Goal: Task Accomplishment & Management: Complete application form

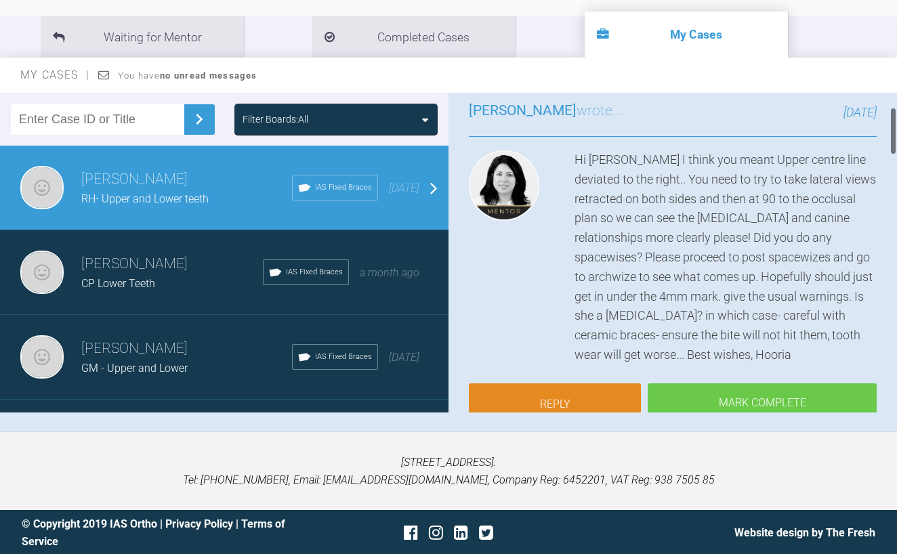
scroll to position [96, 0]
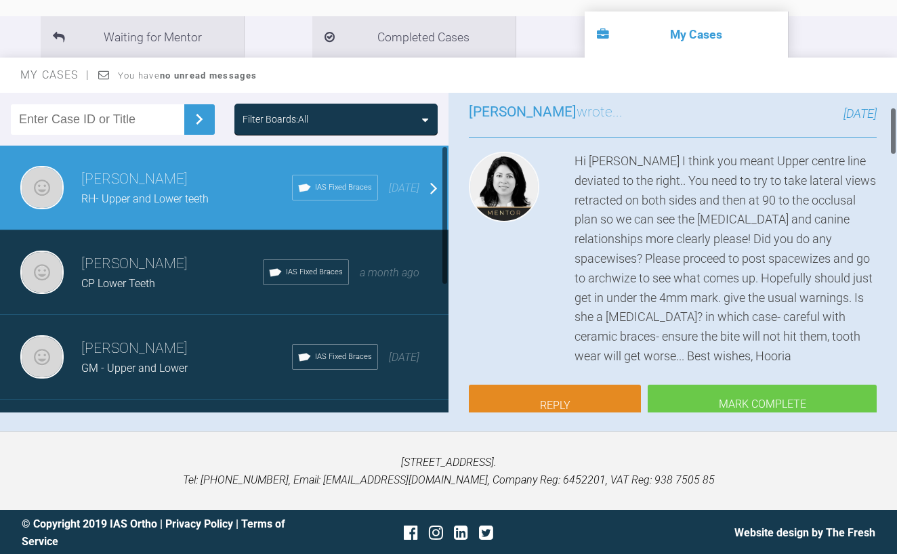
click at [130, 257] on h3 "[PERSON_NAME]" at bounding box center [172, 264] width 182 height 23
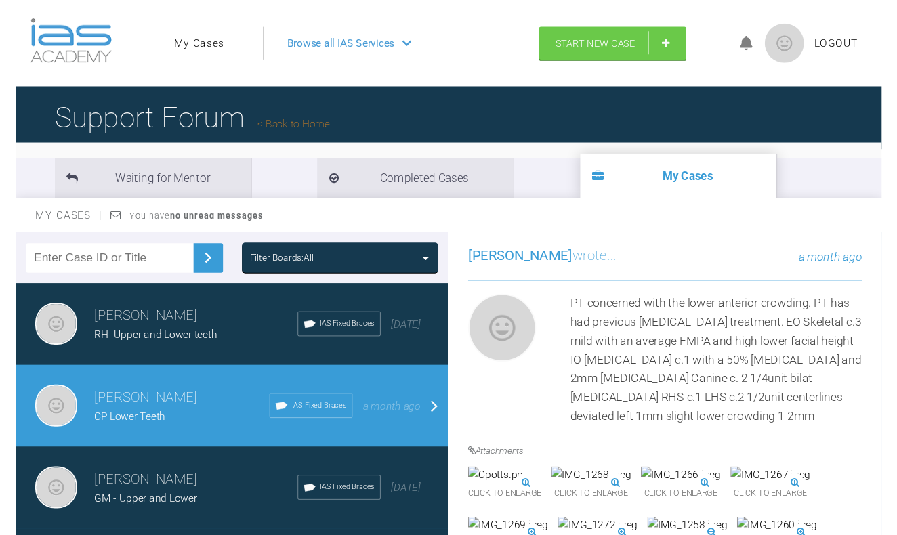
scroll to position [0, 0]
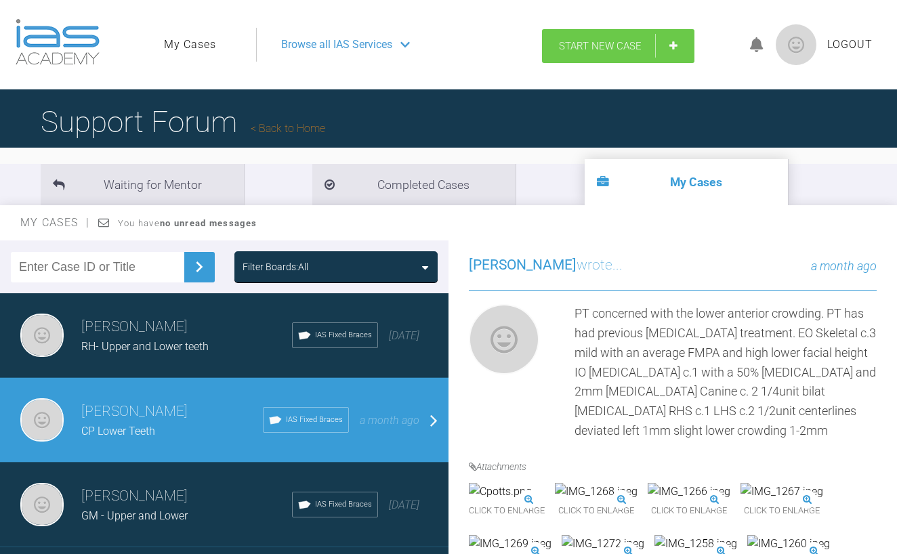
click at [610, 45] on span "Start New Case" at bounding box center [600, 46] width 83 height 12
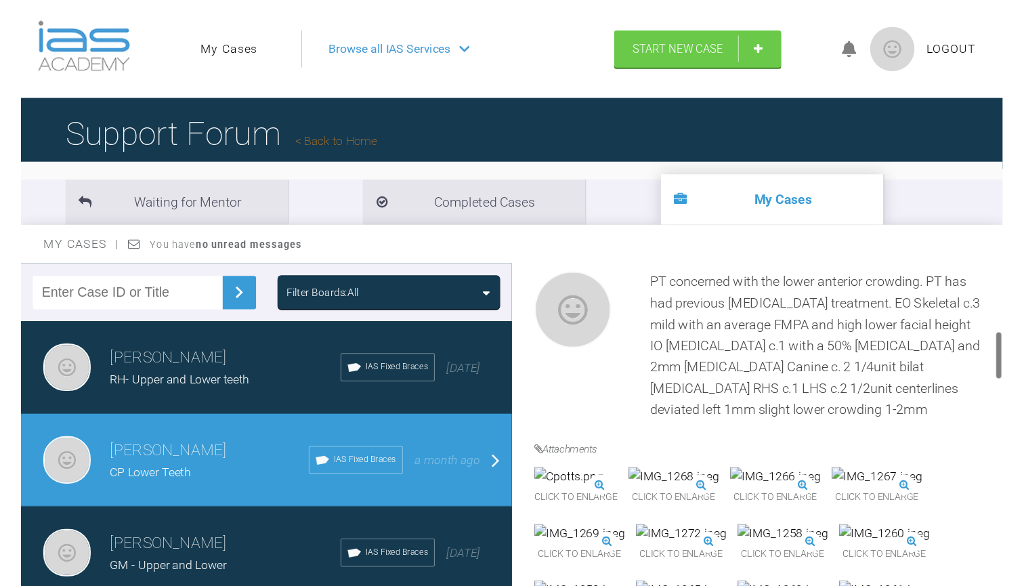
scroll to position [411, 0]
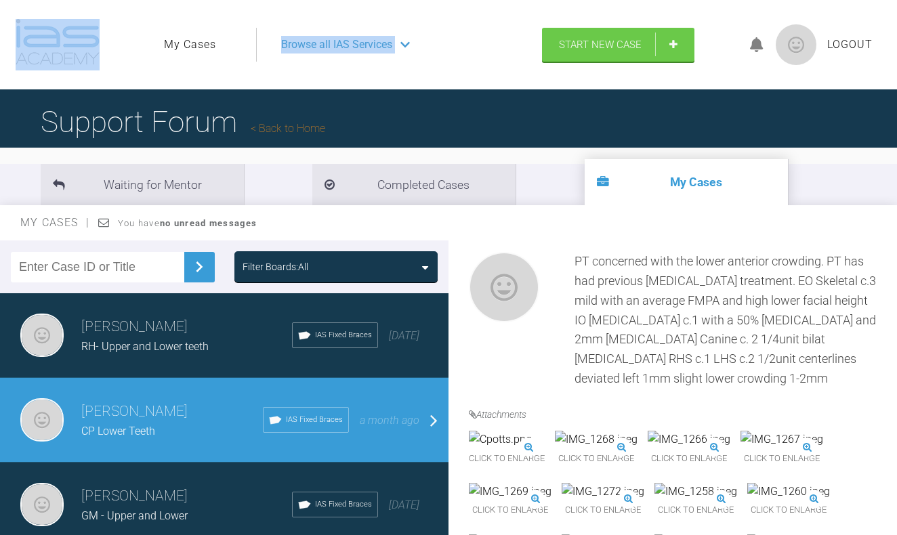
drag, startPoint x: 196, startPoint y: 60, endPoint x: 80, endPoint y: -18, distance: 139.8
click at [80, 0] on html "My Cases Logout Browse all IAS Services Start New Case Logout Support Forum Bac…" at bounding box center [448, 342] width 897 height 684
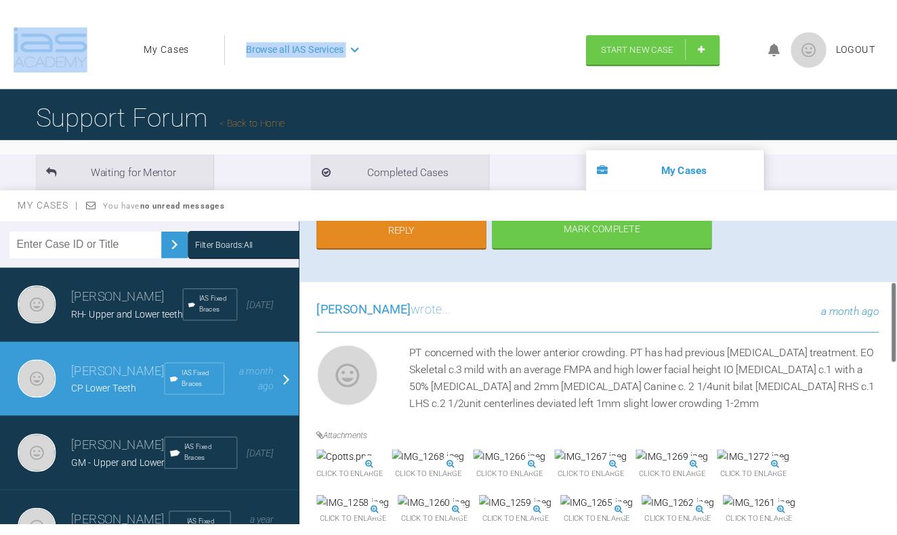
scroll to position [252, 0]
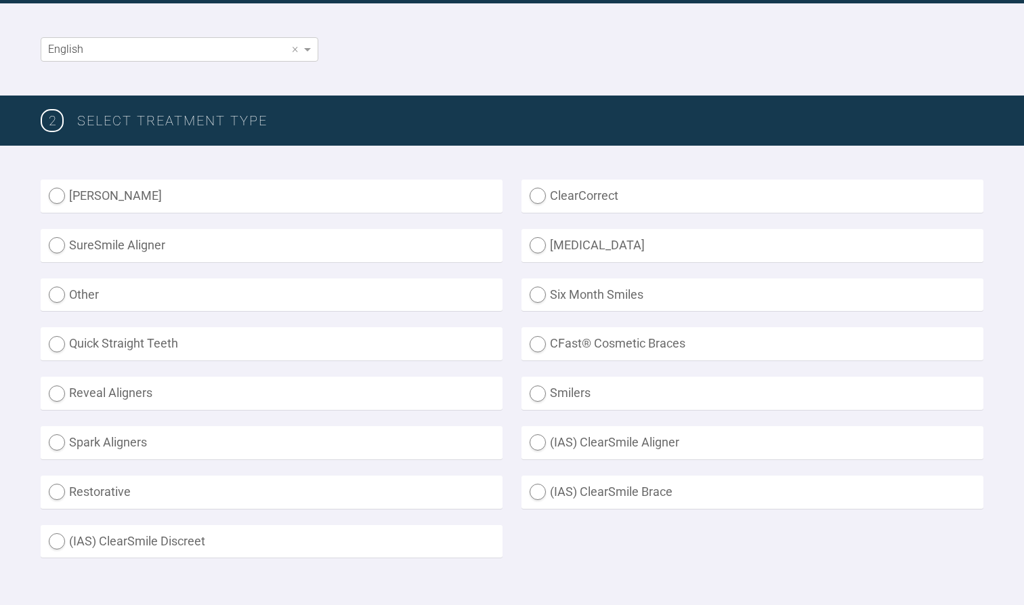
scroll to position [274, 0]
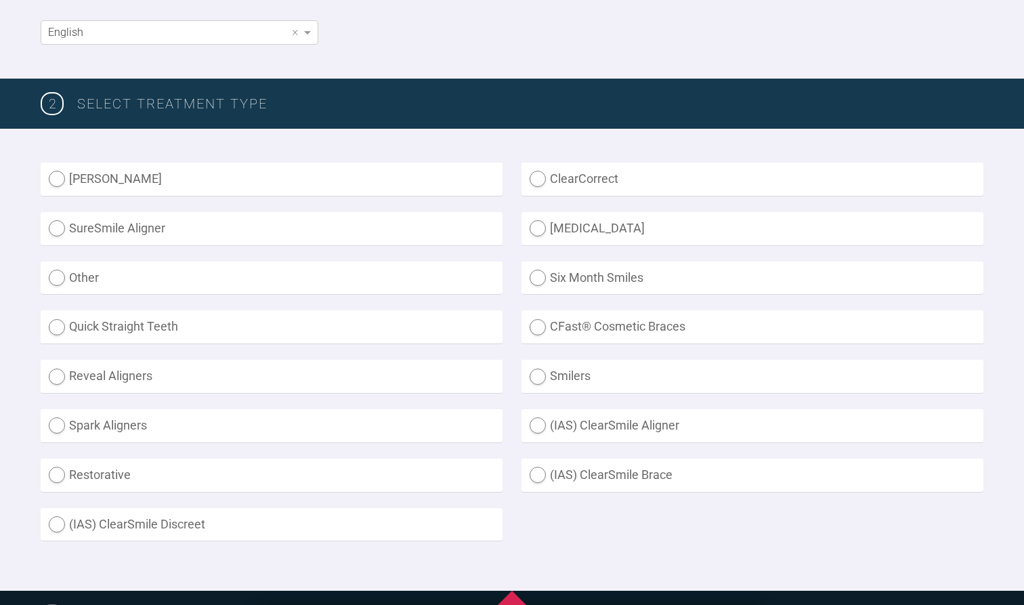
click at [609, 472] on label "(IAS) ClearSmile Brace" at bounding box center [753, 475] width 462 height 33
radio Brace "true"
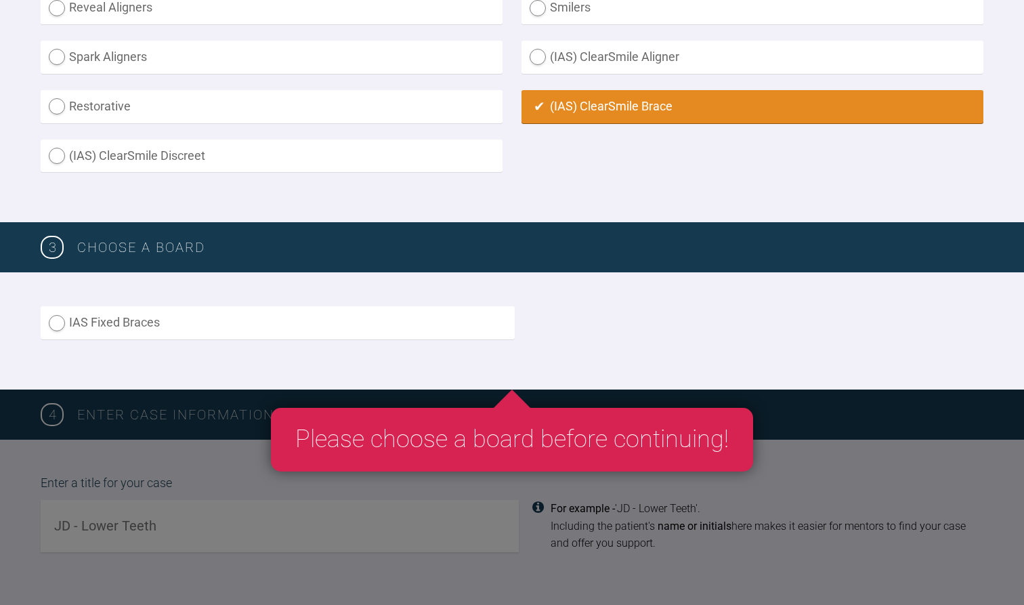
scroll to position [642, 0]
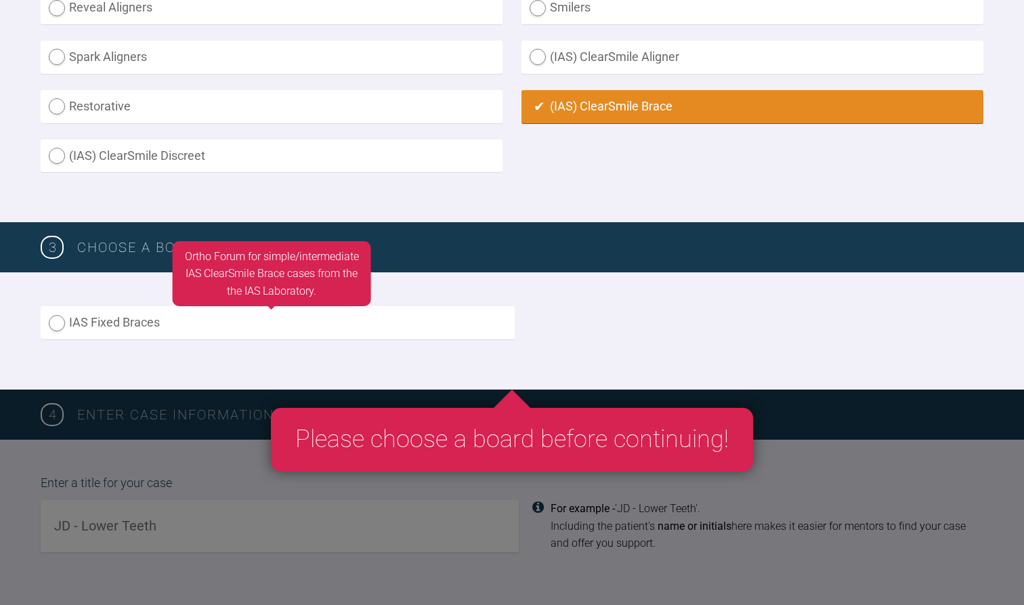
click at [383, 317] on label "IAS Fixed Braces" at bounding box center [278, 322] width 474 height 33
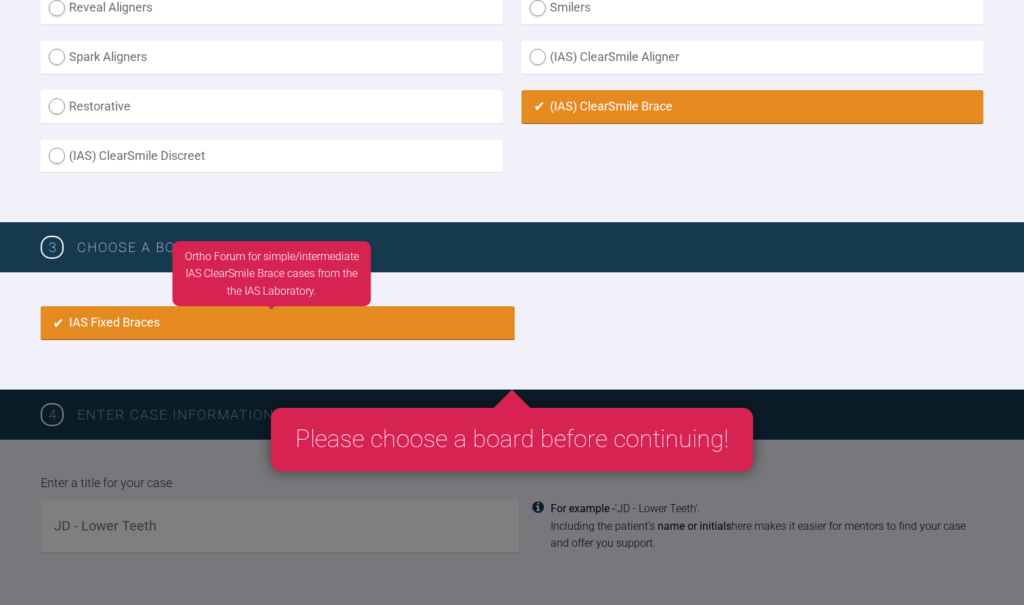
radio input "true"
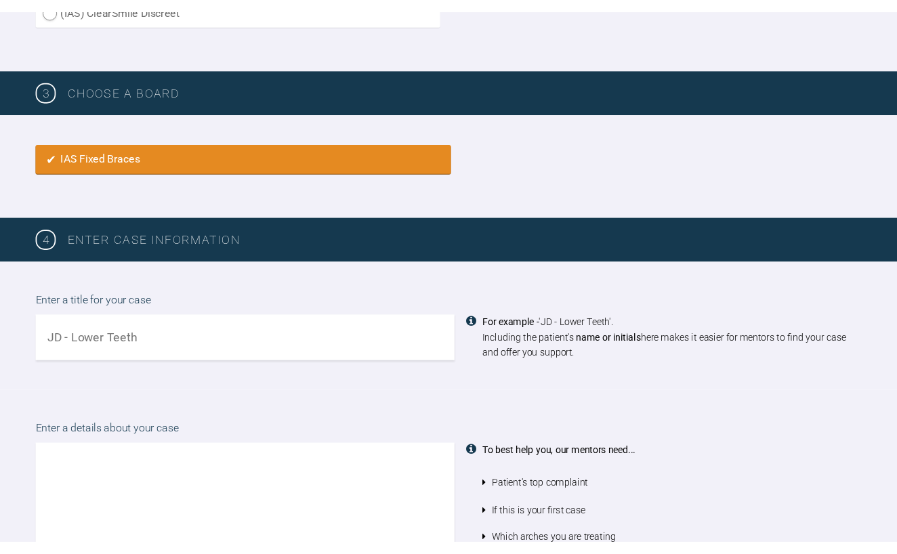
scroll to position [819, 0]
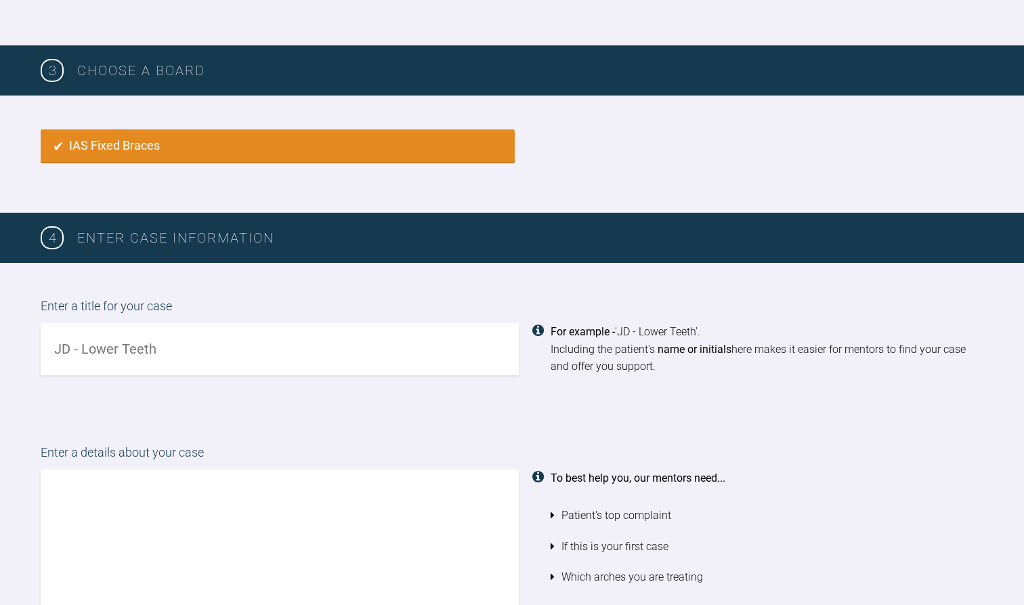
click at [376, 358] on input "text" at bounding box center [280, 349] width 478 height 52
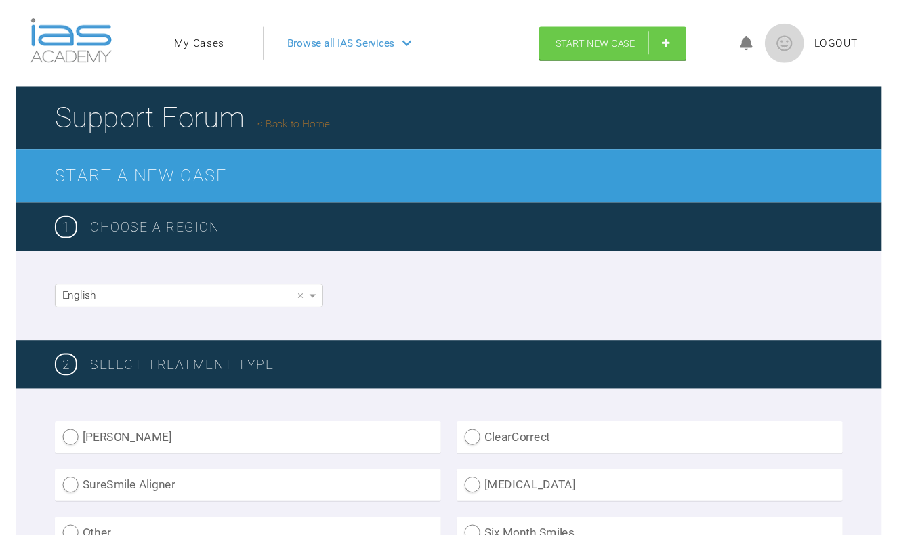
scroll to position [0, 0]
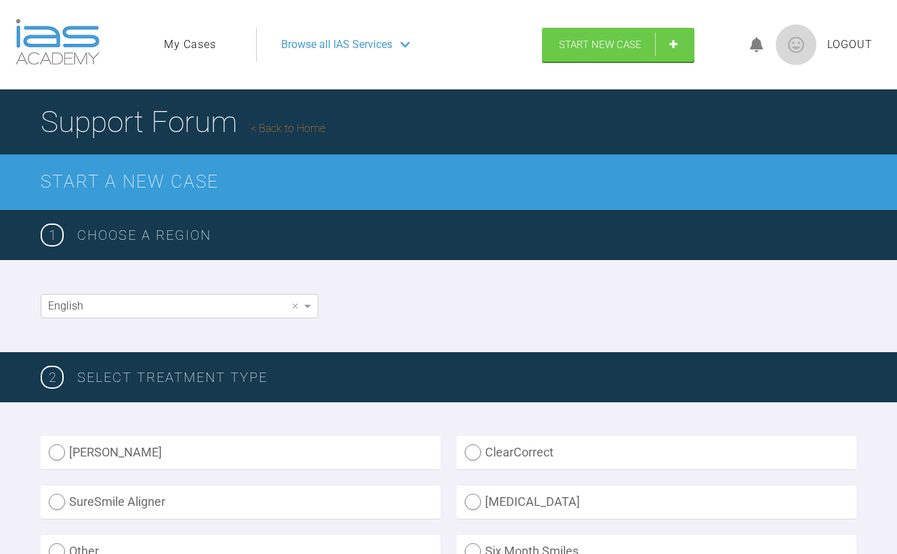
click at [172, 45] on link "My Cases" at bounding box center [190, 45] width 52 height 18
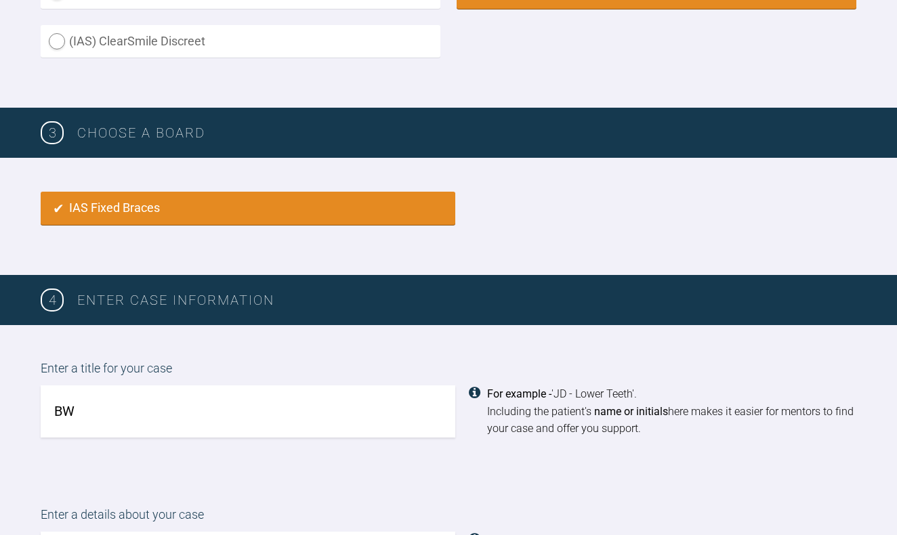
scroll to position [771, 0]
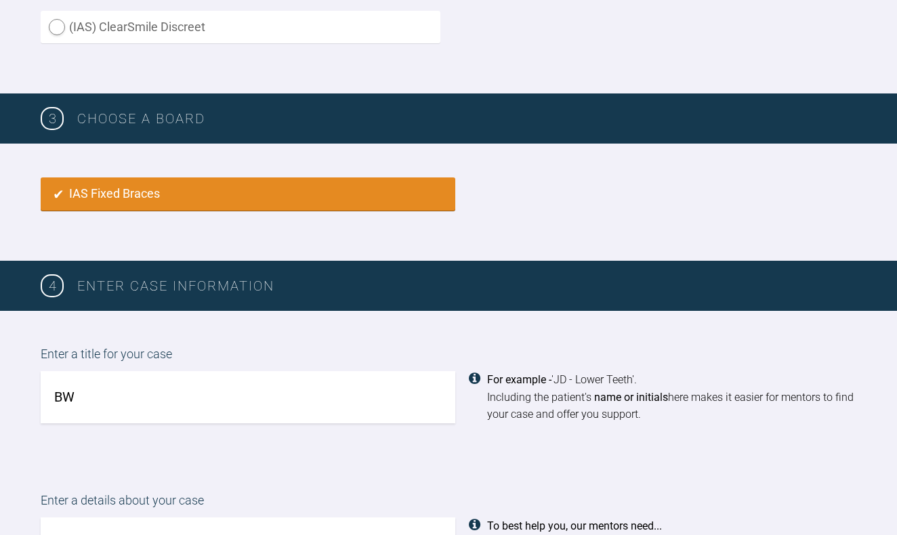
click at [256, 385] on input "BW" at bounding box center [248, 397] width 415 height 52
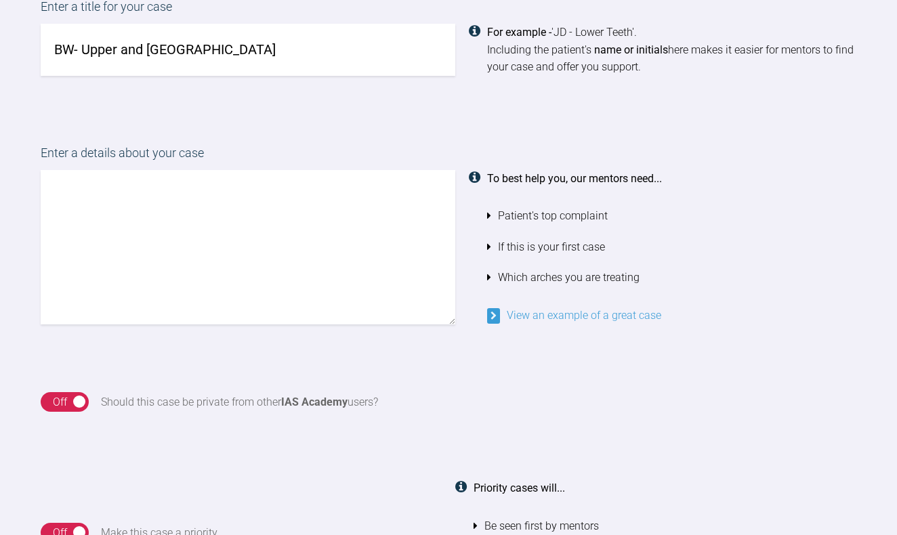
scroll to position [1127, 0]
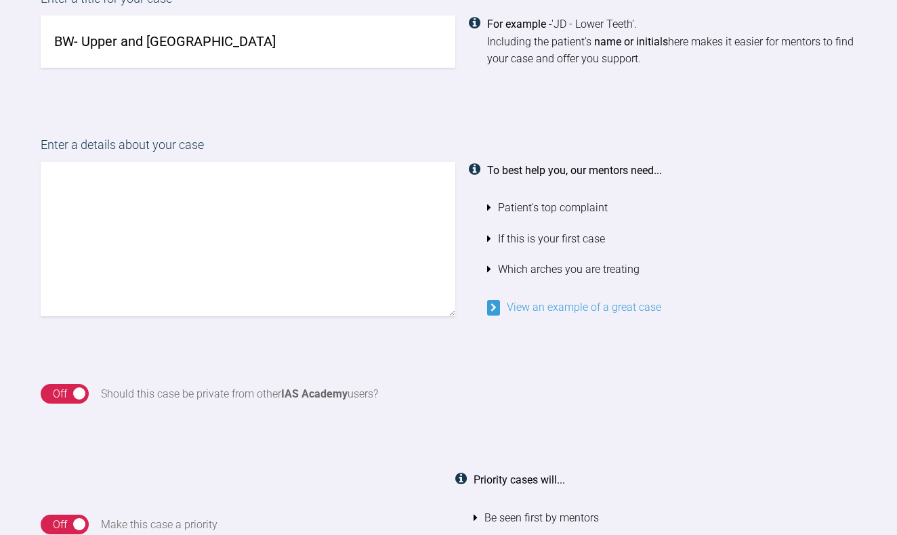
type input "BW- Upper and Lower Teeth"
click at [202, 181] on textarea at bounding box center [248, 239] width 415 height 154
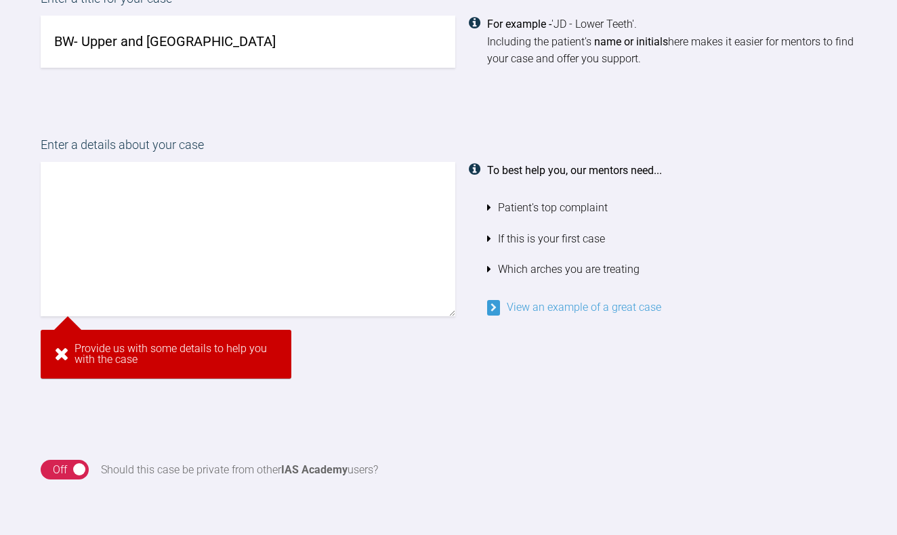
click at [539, 299] on div "4 Enter case information Enter a title for your case BW- Upper and Lower Teeth …" at bounding box center [448, 296] width 897 height 782
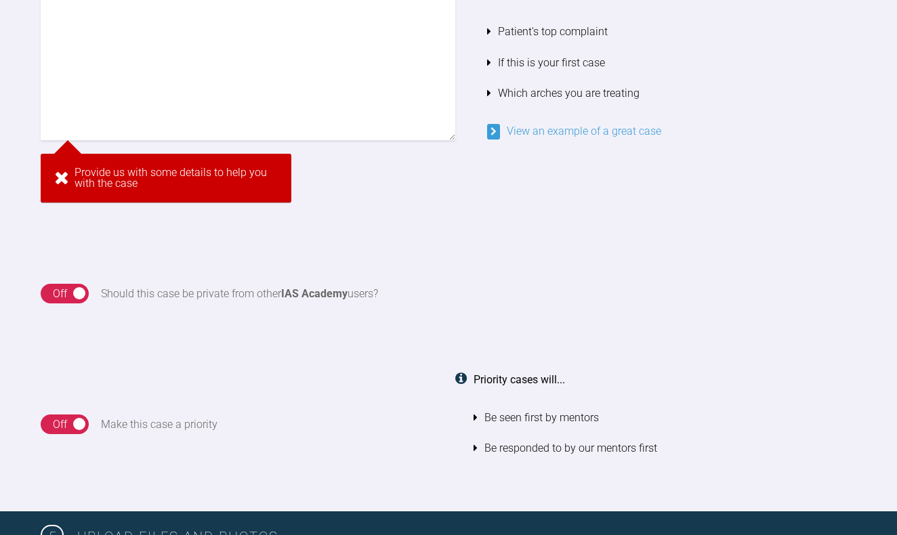
click at [560, 126] on link "View an example of a great case" at bounding box center [574, 131] width 174 height 13
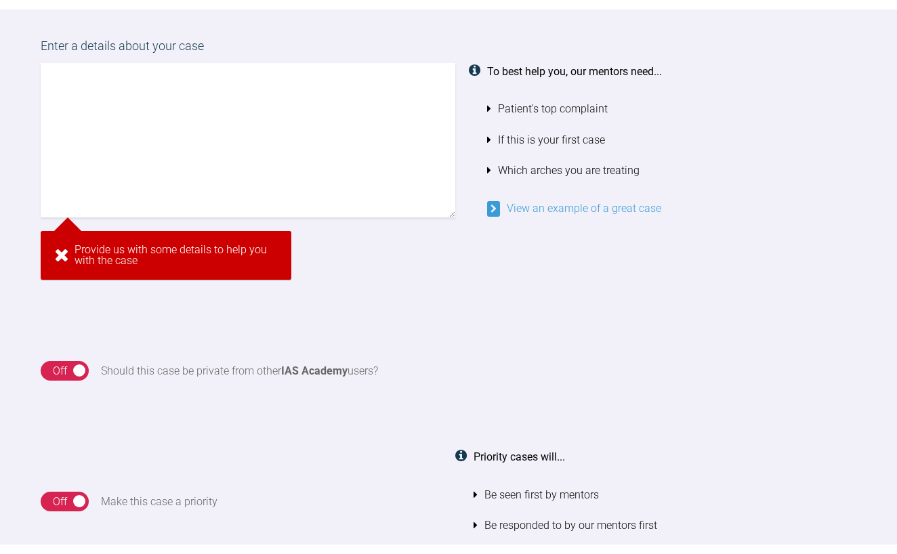
scroll to position [1226, 0]
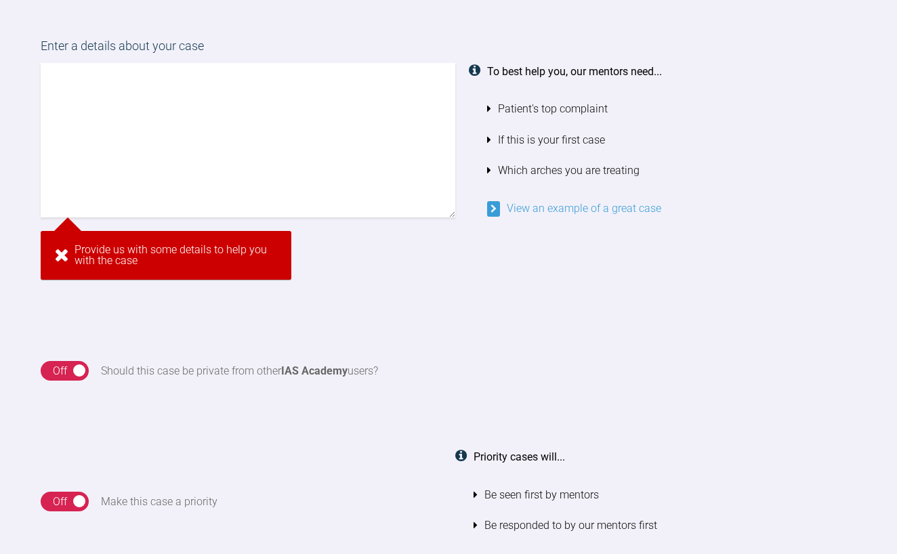
click at [205, 140] on textarea at bounding box center [248, 140] width 415 height 154
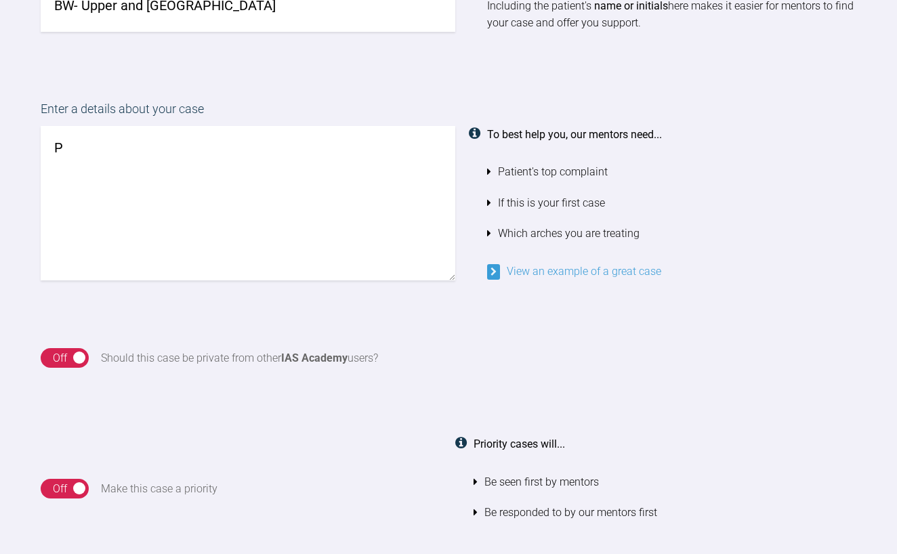
scroll to position [1010, 0]
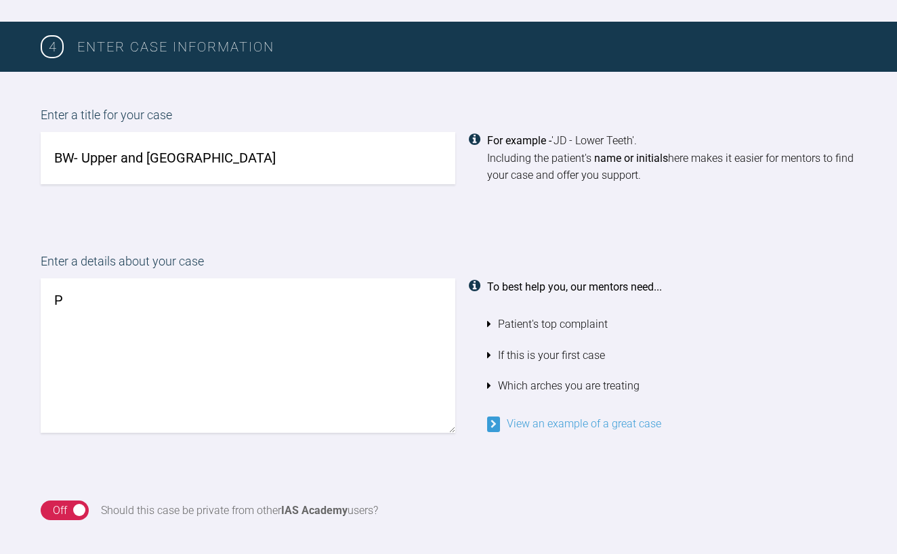
click at [89, 300] on textarea "P" at bounding box center [248, 355] width 415 height 154
paste textarea "T concerned with the lower anterior crowding. EO Skeletal c.3 mild with an high…"
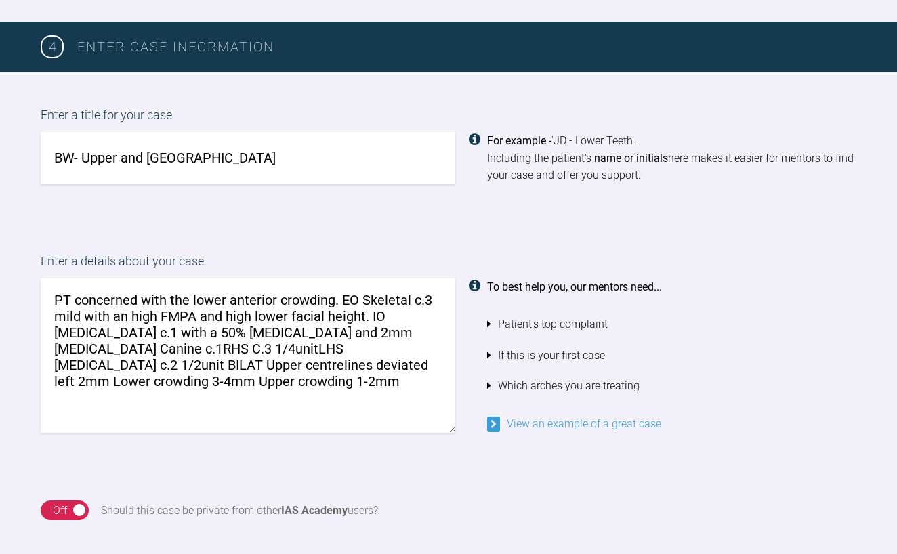
click at [294, 316] on textarea "PT concerned with the lower anterior crowding. EO Skeletal c.3 mild with an hig…" at bounding box center [248, 355] width 415 height 154
click at [193, 294] on textarea "PT concerned with the lower anterior crowding. EO Skeletal c.3 mild with an hig…" at bounding box center [248, 355] width 415 height 154
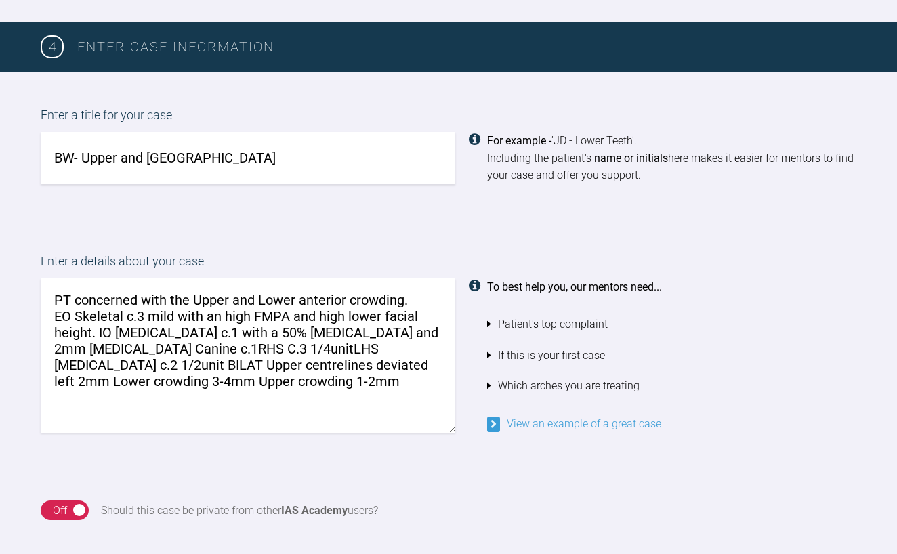
click at [75, 310] on textarea "PT concerned with the Upper and Lower anterior crowding. EO Skeletal c.3 mild w…" at bounding box center [248, 355] width 415 height 154
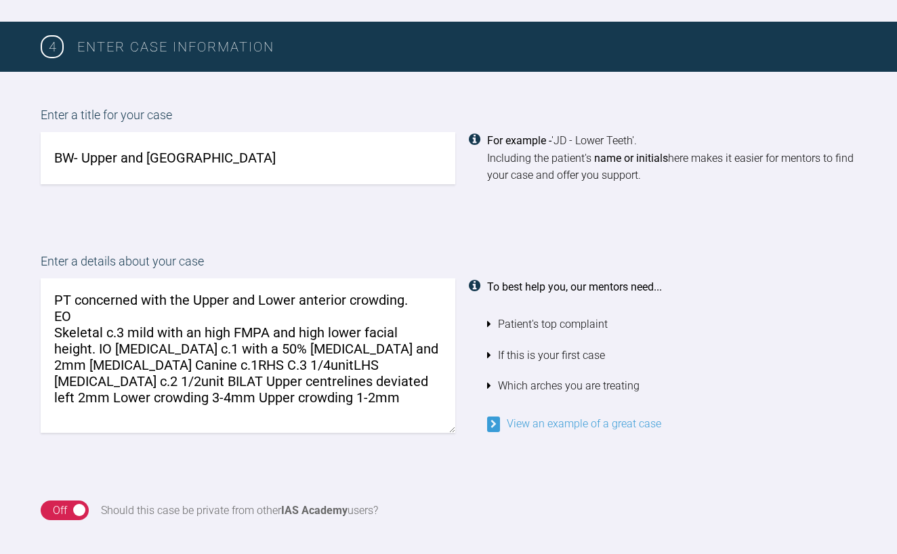
click at [87, 312] on textarea "PT concerned with the Upper and Lower anterior crowding. EO Skeletal c.3 mild w…" at bounding box center [248, 355] width 415 height 154
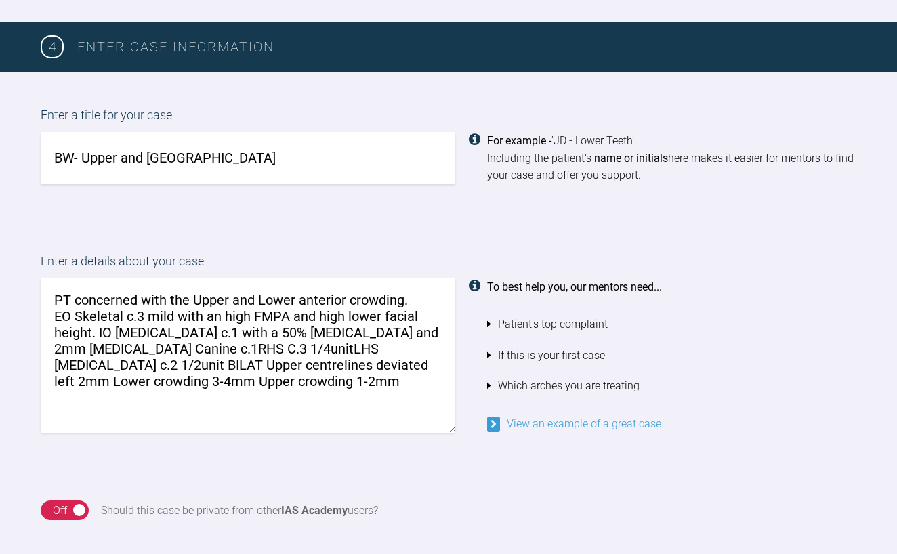
click at [143, 314] on textarea "PT concerned with the Upper and Lower anterior crowding. EO Skeletal c.3 mild w…" at bounding box center [248, 355] width 415 height 154
click at [124, 308] on textarea "PT concerned with the Upper and Lower anterior crowding. EO Skeletal c.1 mild w…" at bounding box center [248, 355] width 415 height 154
click at [236, 308] on textarea "PT concerned with the Upper and Lower anterior crowding. EO Skeletal Mild c.1 w…" at bounding box center [248, 355] width 415 height 154
click at [321, 310] on textarea "PT concerned with the Upper and Lower anterior crowding. EO Skeletal Mild c.1 w…" at bounding box center [248, 355] width 415 height 154
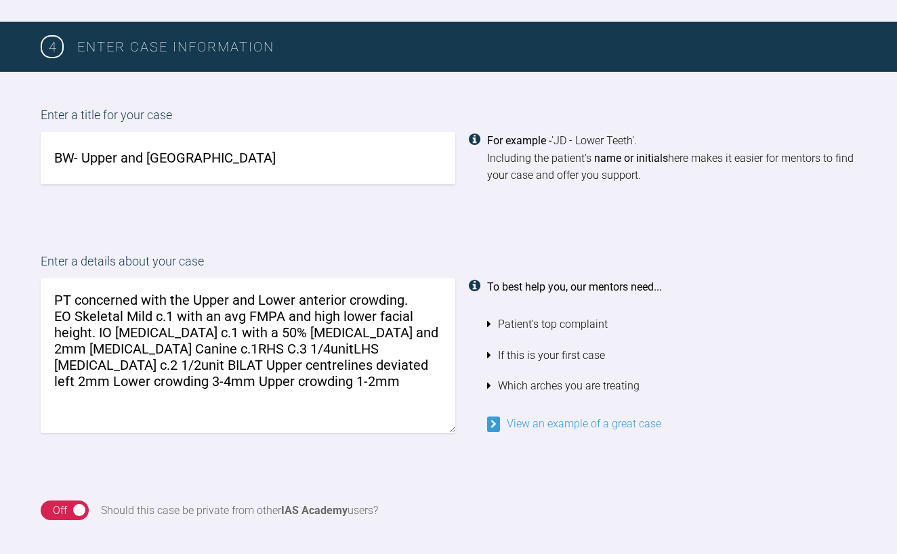
click at [321, 310] on textarea "PT concerned with the Upper and Lower anterior crowding. EO Skeletal Mild c.1 w…" at bounding box center [248, 355] width 415 height 154
click at [96, 325] on textarea "PT concerned with the Upper and Lower anterior crowding. EO Skeletal Mild c.1 w…" at bounding box center [248, 355] width 415 height 154
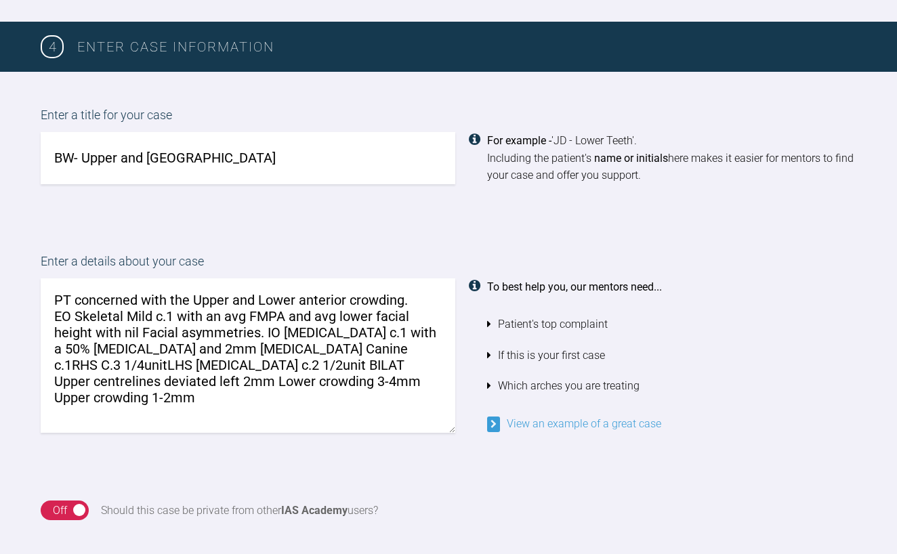
click at [342, 322] on textarea "PT concerned with the Upper and Lower anterior crowding. EO Skeletal Mild c.1 w…" at bounding box center [248, 355] width 415 height 154
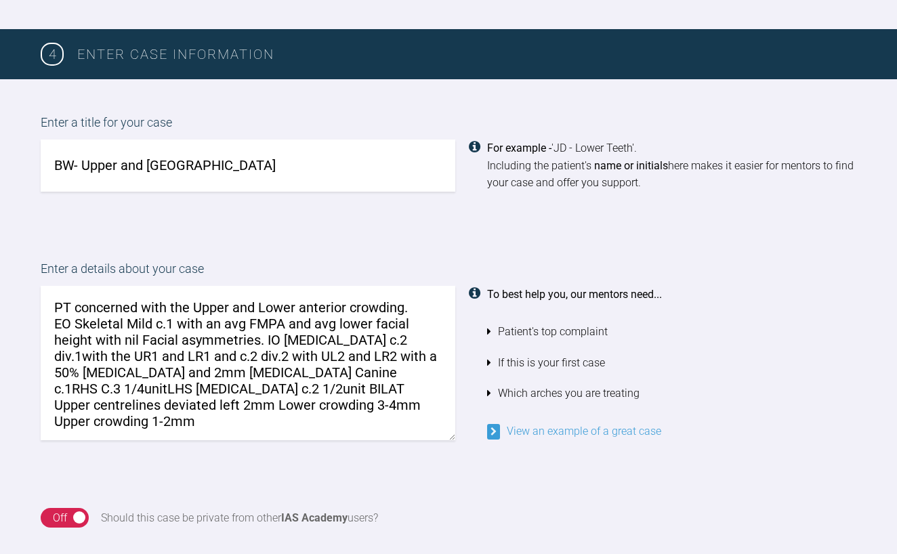
scroll to position [1003, 0]
click at [88, 364] on textarea "PT concerned with the Upper and Lower anterior crowding. EO Skeletal Mild c.1 w…" at bounding box center [248, 363] width 415 height 154
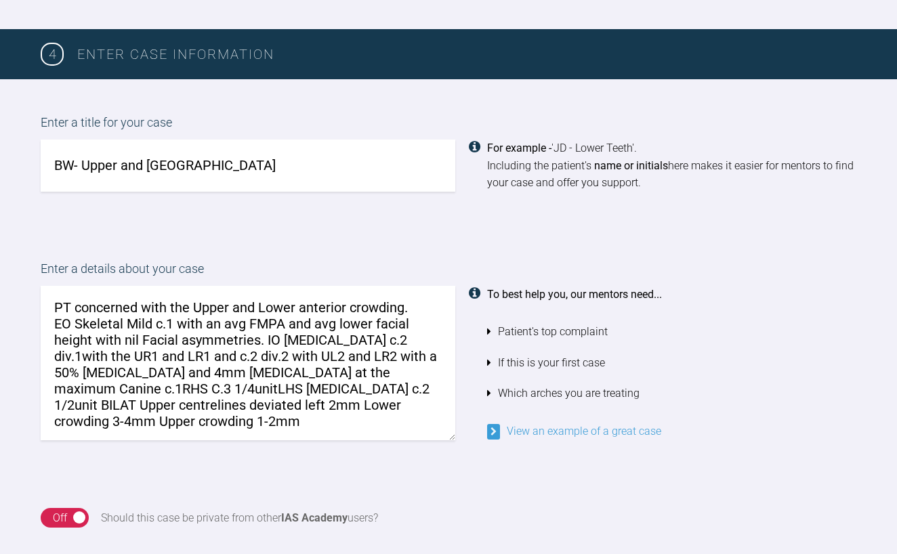
drag, startPoint x: 329, startPoint y: 364, endPoint x: 122, endPoint y: 378, distance: 207.1
click at [122, 378] on textarea "PT concerned with the Upper and Lower anterior crowding. EO Skeletal Mild c.1 w…" at bounding box center [248, 363] width 415 height 154
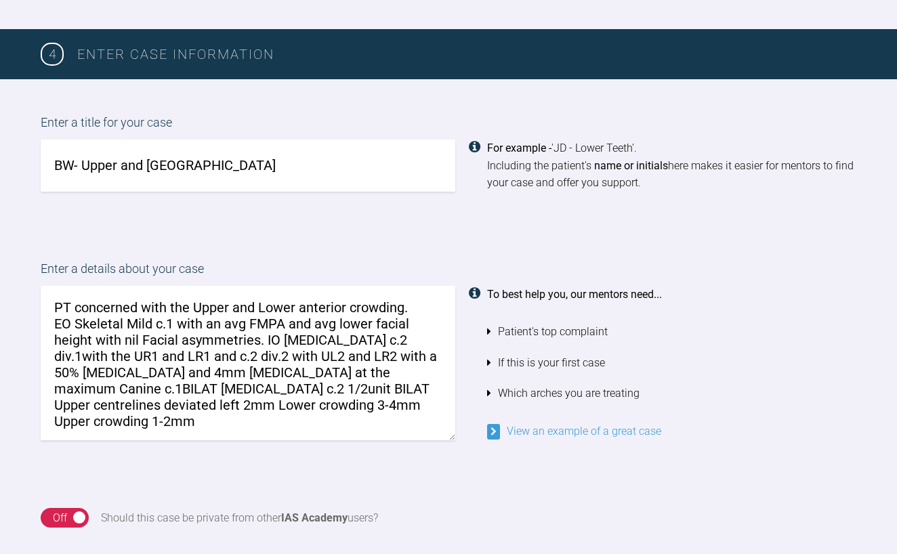
click at [423, 368] on textarea "PT concerned with the Upper and Lower anterior crowding. EO Skeletal Mild c.1 w…" at bounding box center [248, 363] width 415 height 154
drag, startPoint x: 196, startPoint y: 379, endPoint x: 113, endPoint y: 379, distance: 83.3
click at [113, 379] on textarea "PT concerned with the Upper and Lower anterior crowding. EO Skeletal Mild c.1 w…" at bounding box center [248, 363] width 415 height 154
drag, startPoint x: 222, startPoint y: 379, endPoint x: 332, endPoint y: 381, distance: 109.8
click at [332, 381] on textarea "PT concerned with the Upper and Lower anterior crowding. EO Skeletal Mild c.1 w…" at bounding box center [248, 363] width 415 height 154
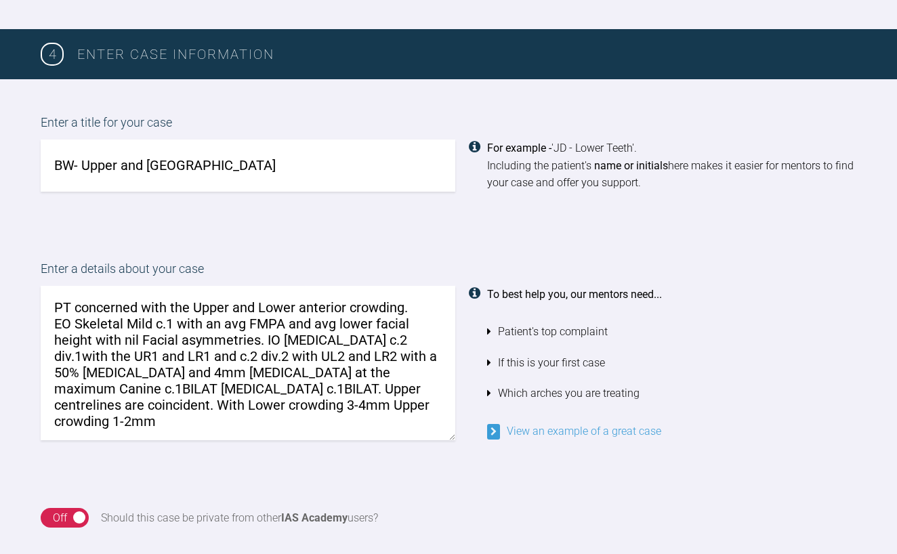
click at [71, 396] on textarea "PT concerned with the Upper and Lower anterior crowding. EO Skeletal Mild c.1 w…" at bounding box center [248, 363] width 415 height 154
click at [216, 396] on textarea "PT concerned with the Upper and Lower anterior crowding. EO Skeletal Mild c.1 w…" at bounding box center [248, 363] width 415 height 154
click at [252, 396] on textarea "PT concerned with the Upper and Lower anterior crowding. EO Skeletal Mild c.1 w…" at bounding box center [248, 363] width 415 height 154
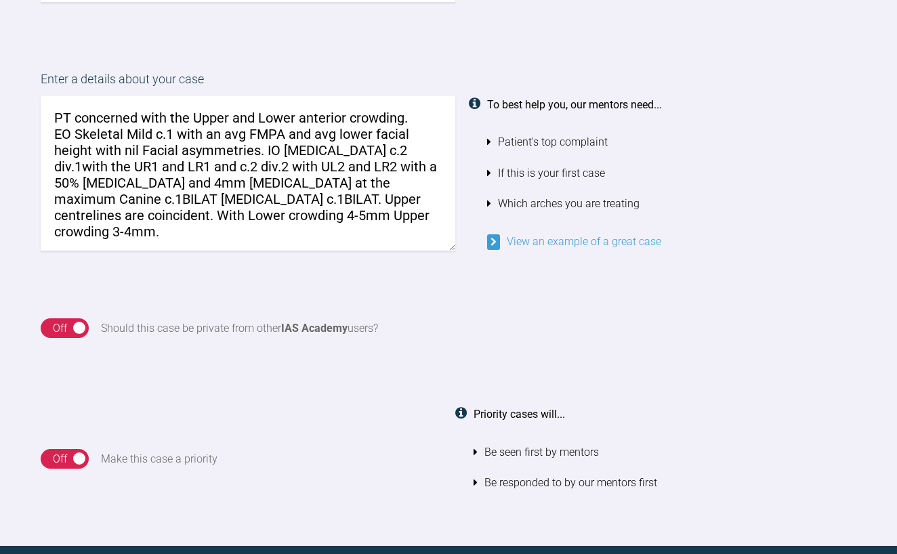
scroll to position [896, 0]
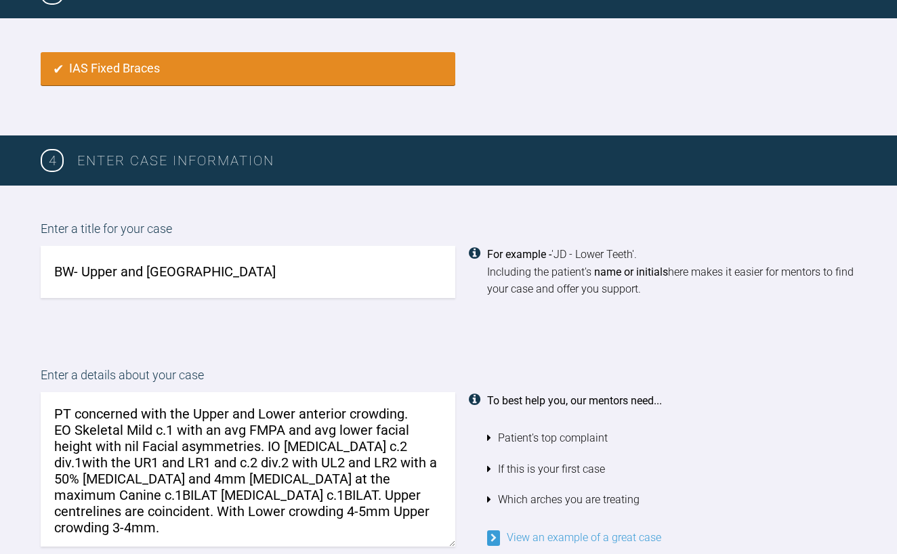
click at [60, 405] on textarea "PT concerned with the Upper and Lower anterior crowding. EO Skeletal Mild c.1 w…" at bounding box center [248, 469] width 415 height 154
click at [413, 411] on textarea "PT concerned with the Upper and Lower anterior crowding. EO Skeletal Mild c.1 w…" at bounding box center [248, 469] width 415 height 154
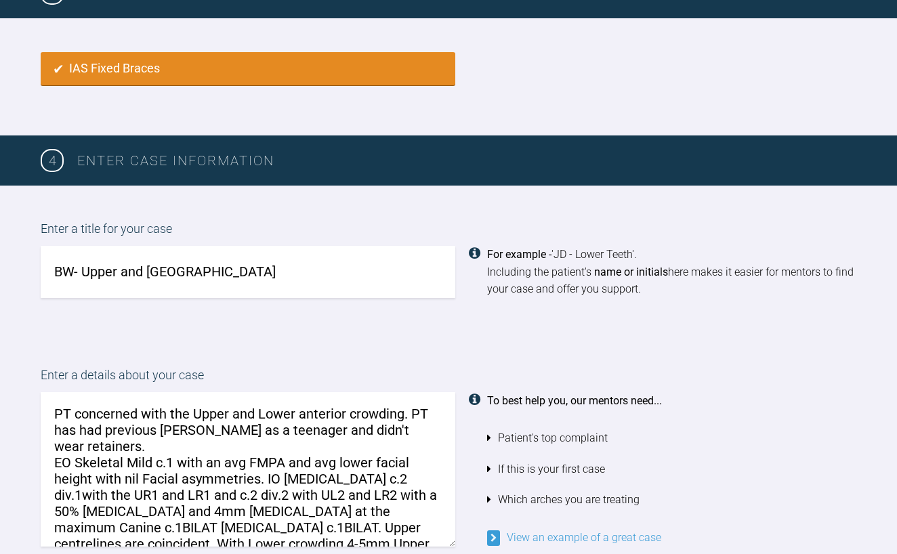
click at [312, 472] on textarea "PT concerned with the Upper and Lower anterior crowding. PT has had previous Ot…" at bounding box center [248, 469] width 415 height 154
click at [321, 470] on textarea "PT concerned with the Upper and Lower anterior crowding. PT has had previous Ot…" at bounding box center [248, 469] width 415 height 154
drag, startPoint x: 315, startPoint y: 483, endPoint x: 278, endPoint y: 480, distance: 36.7
click at [278, 480] on textarea "PT concerned with the Upper and Lower anterior crowding. PT has had previous Ot…" at bounding box center [248, 469] width 415 height 154
click at [262, 487] on textarea "PT concerned with the Upper and Lower anterior crowding. PT has had previous Ot…" at bounding box center [248, 469] width 415 height 154
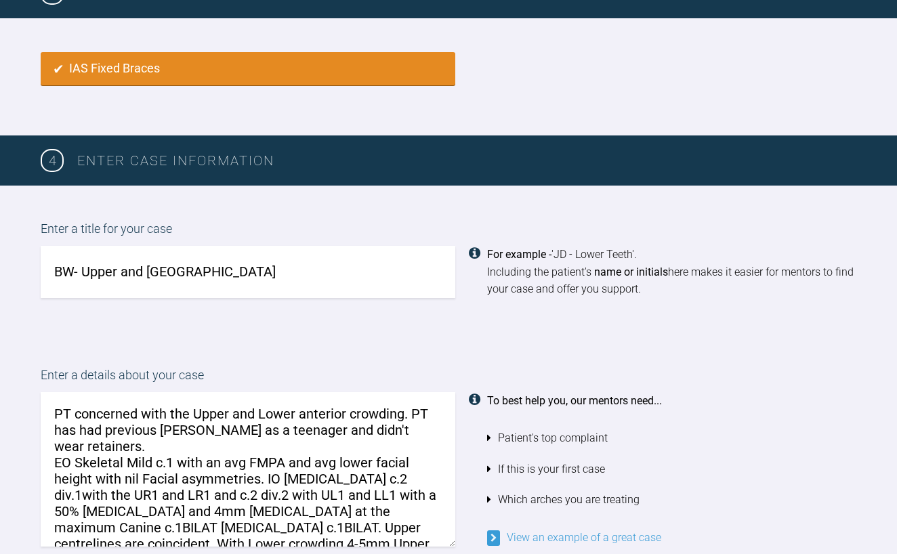
click at [305, 488] on textarea "PT concerned with the Upper and Lower anterior crowding. PT has had previous Ot…" at bounding box center [248, 469] width 415 height 154
click at [324, 487] on textarea "PT concerned with the Upper and Lower anterior crowding. PT has had previous Ot…" at bounding box center [248, 469] width 415 height 154
click at [77, 504] on textarea "PT concerned with the Upper and Lower anterior crowding. PT has had previous Ot…" at bounding box center [248, 469] width 415 height 154
click at [423, 505] on textarea "PT concerned with the Upper and Lower anterior crowding. PT has had previous Ot…" at bounding box center [248, 469] width 415 height 154
click at [201, 522] on textarea "PT concerned with the Upper and Lower anterior crowding. PT has had previous Ot…" at bounding box center [248, 469] width 415 height 154
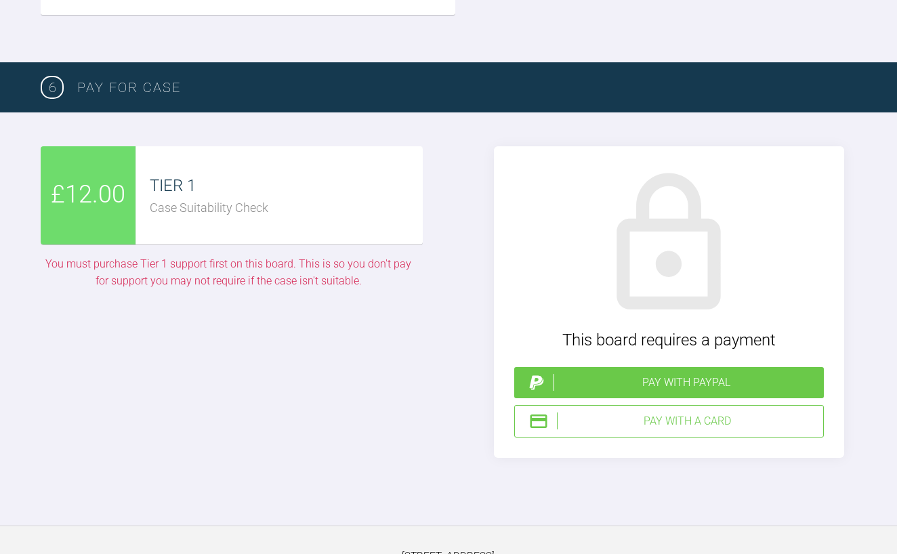
scroll to position [3316, 0]
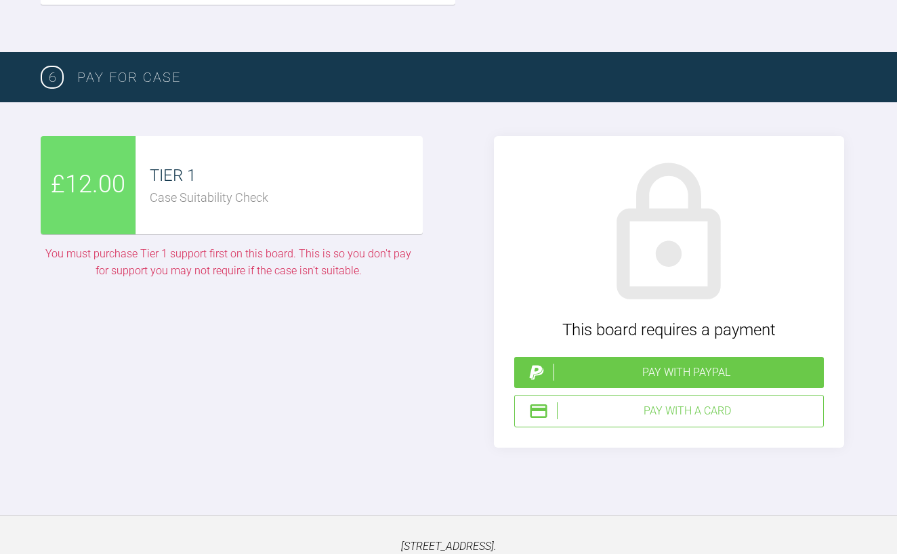
type textarea "PT concerned with the Upper and Lower anterior crowding. PT has had previous Ot…"
click at [656, 402] on div "Pay with a Card" at bounding box center [687, 411] width 261 height 18
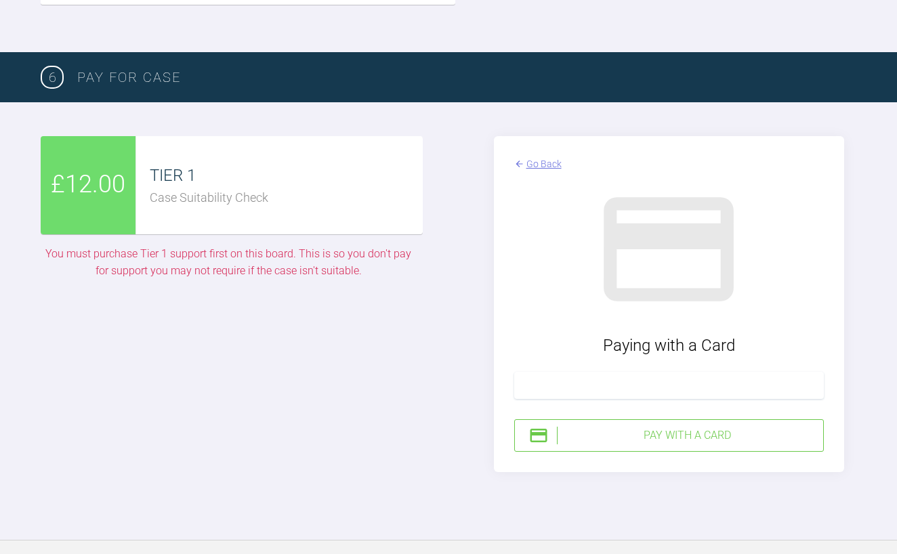
click at [612, 427] on div "Pay with a Card" at bounding box center [687, 436] width 261 height 18
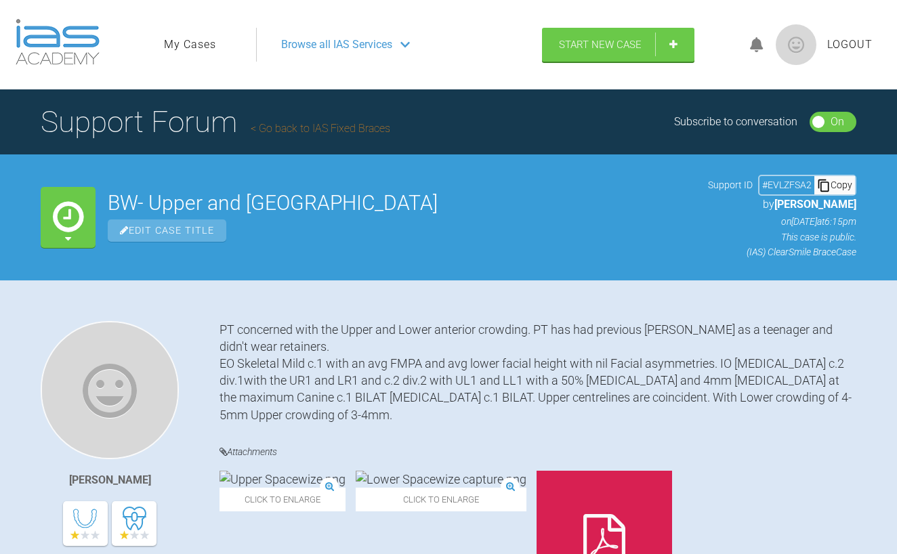
click at [191, 49] on link "My Cases" at bounding box center [190, 45] width 52 height 18
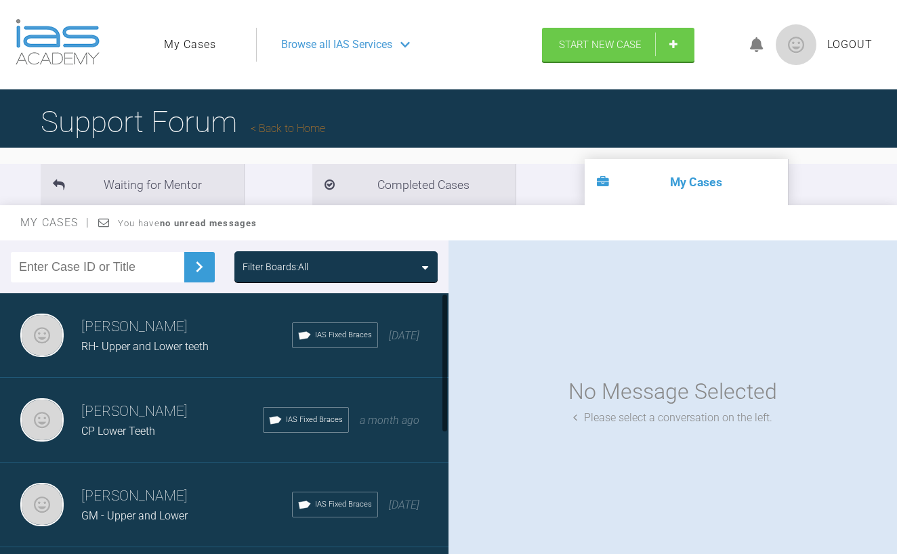
click at [208, 45] on link "My Cases" at bounding box center [190, 45] width 52 height 18
click at [196, 43] on link "My Cases" at bounding box center [190, 45] width 52 height 18
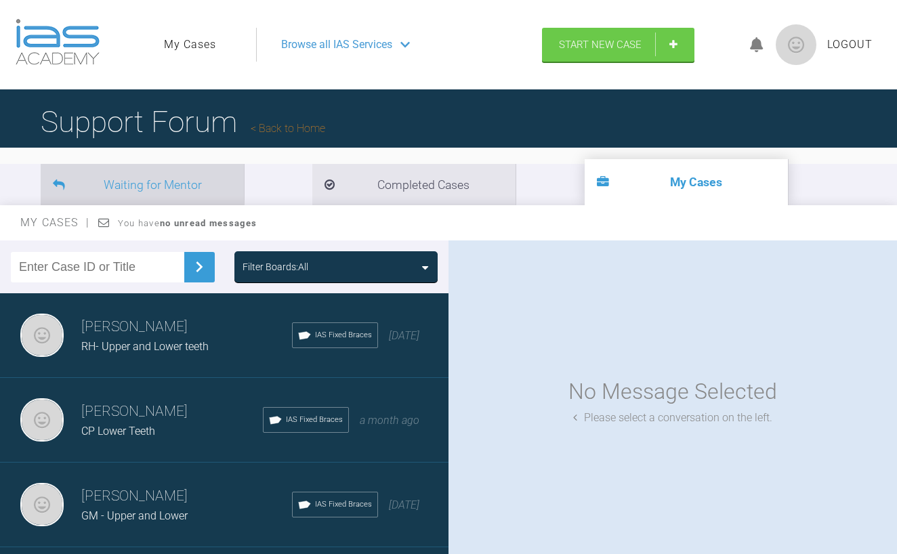
click at [156, 173] on li "Waiting for Mentor" at bounding box center [142, 184] width 203 height 41
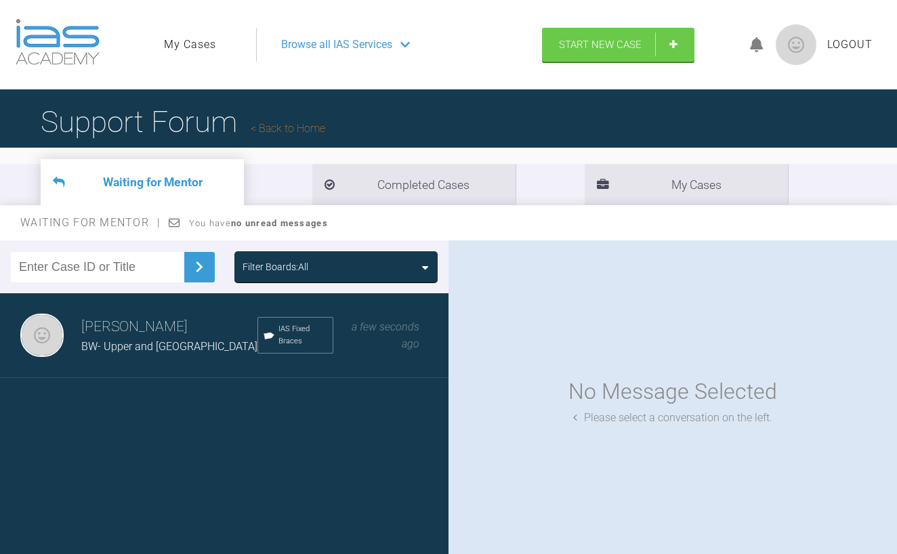
click at [392, 36] on span "Browse all IAS Services" at bounding box center [336, 45] width 111 height 18
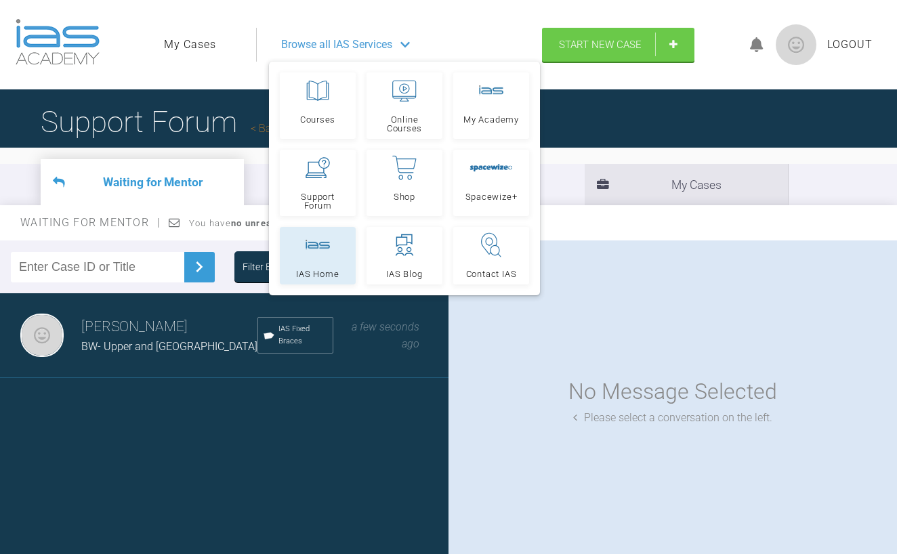
click at [318, 257] on div at bounding box center [318, 245] width 24 height 24
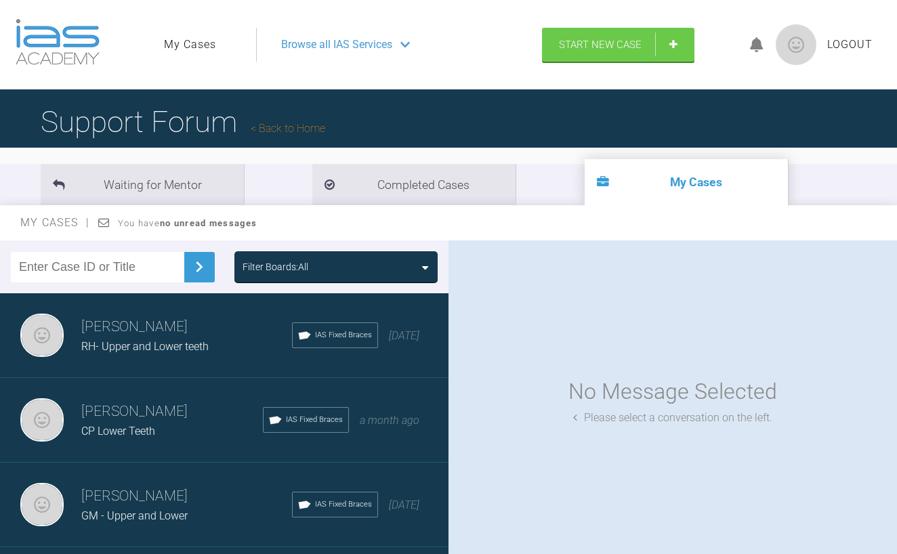
click at [138, 445] on div "Azffar Din CP Lower Teeth IAS Fixed Braces a month ago" at bounding box center [224, 420] width 448 height 85
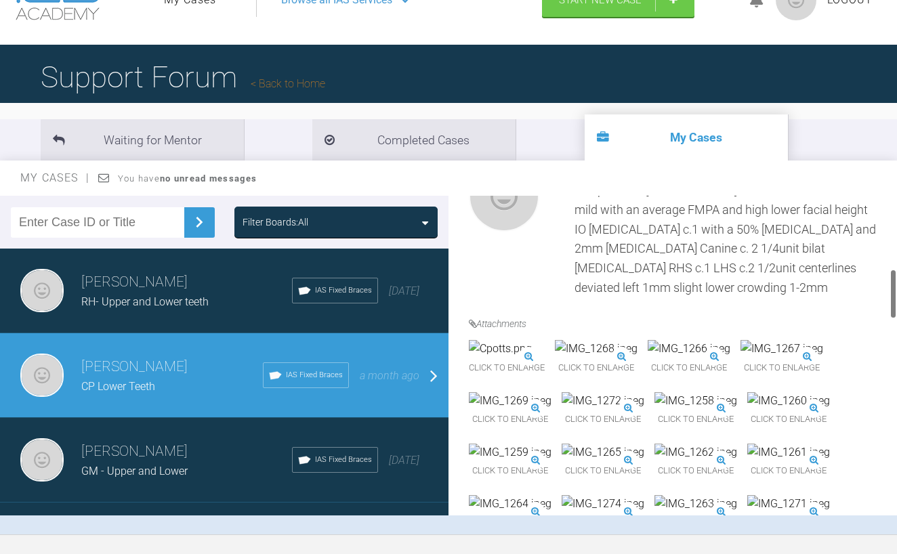
scroll to position [411, 0]
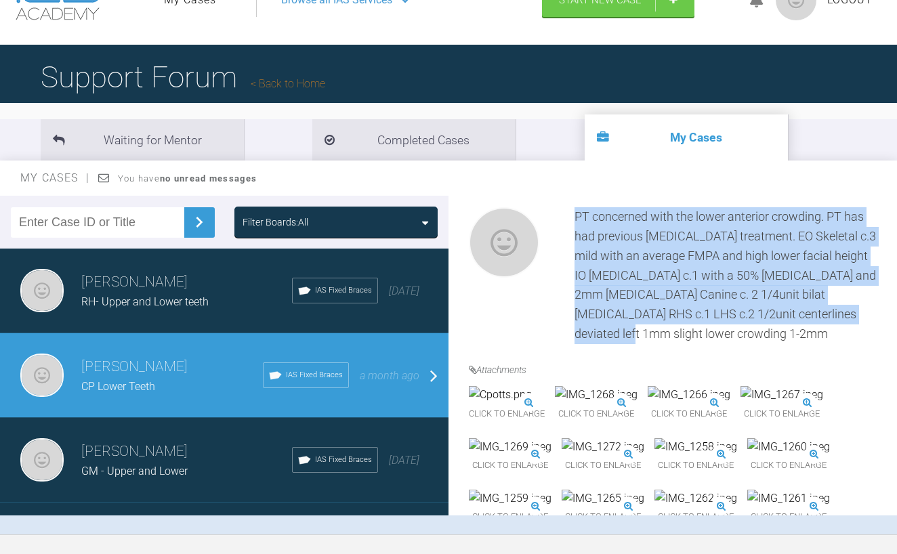
drag, startPoint x: 611, startPoint y: 327, endPoint x: 574, endPoint y: 215, distance: 117.8
click at [574, 215] on div "PT concerned with the lower anterior crowding. PT has had previous [MEDICAL_DAT…" at bounding box center [673, 275] width 408 height 137
copy div "PT concerned with the lower anterior crowding. PT has had previous [MEDICAL_DAT…"
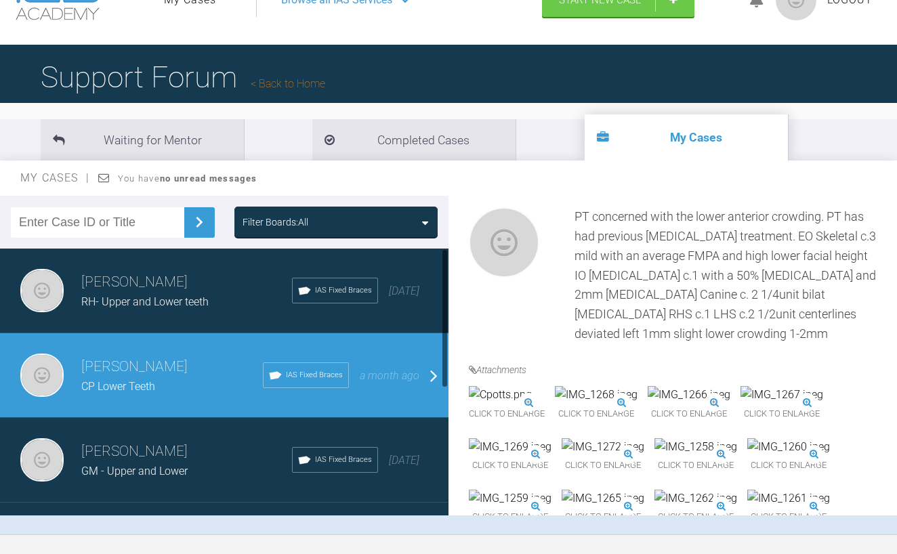
click at [157, 276] on h3 "[PERSON_NAME]" at bounding box center [186, 282] width 211 height 23
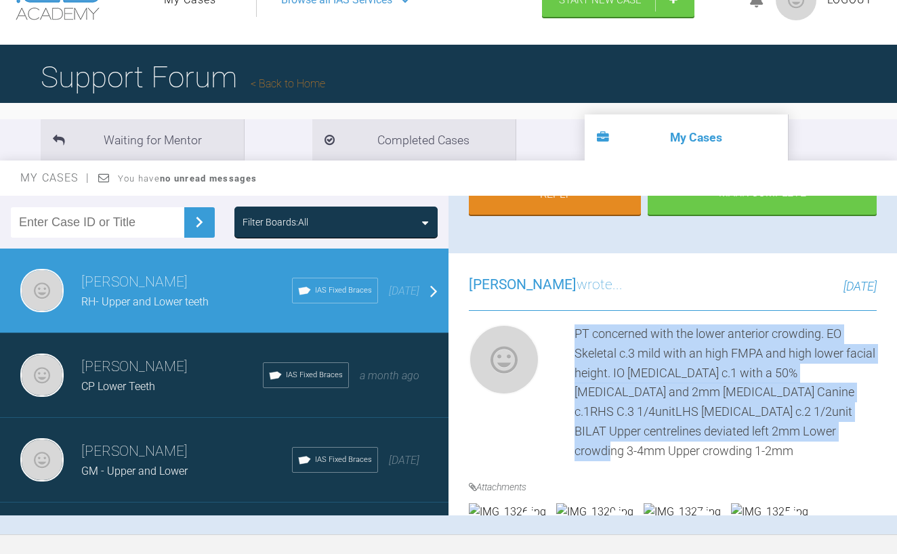
drag, startPoint x: 794, startPoint y: 403, endPoint x: 579, endPoint y: 304, distance: 236.4
click at [579, 325] on div "PT concerned with the lower anterior crowding. EO Skeletal c.3 mild with an hig…" at bounding box center [726, 393] width 302 height 137
copy div "T concerned with the lower anterior crowding. EO Skeletal c.3 mild with an high…"
click at [629, 335] on div "PT concerned with the lower anterior crowding. EO Skeletal c.3 mild with an hig…" at bounding box center [726, 393] width 302 height 137
drag, startPoint x: 795, startPoint y: 400, endPoint x: 579, endPoint y: 295, distance: 240.9
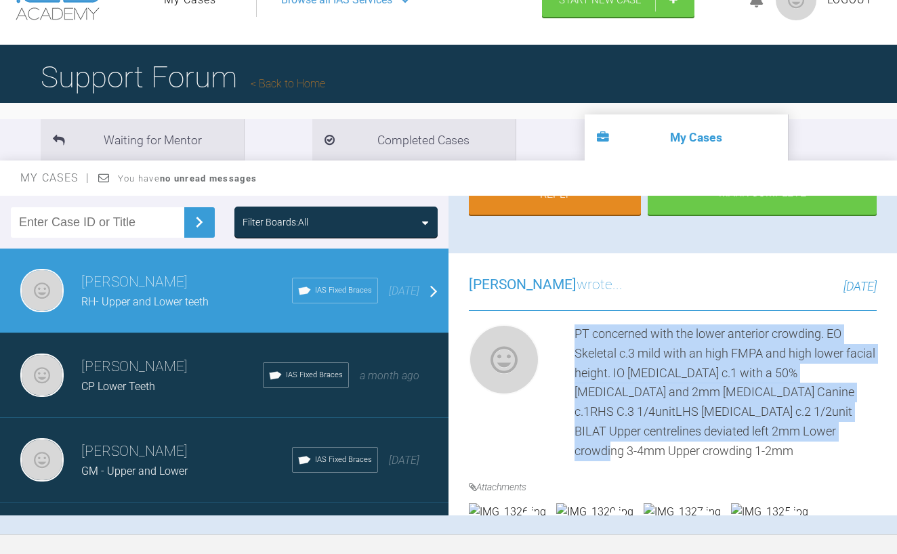
copy div "PT concerned with the lower anterior crowding. EO Skeletal c.3 mild with an hig…"
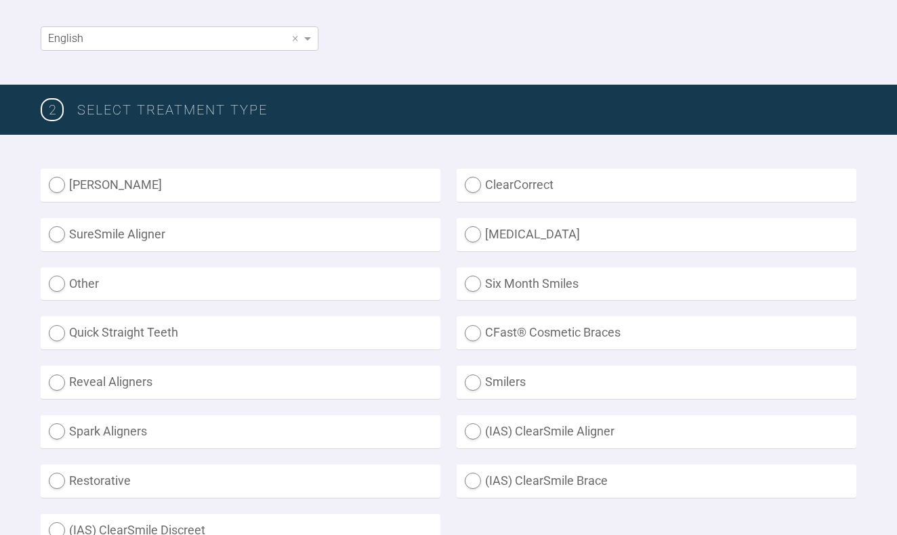
scroll to position [277, 0]
